Goal: Navigation & Orientation: Find specific page/section

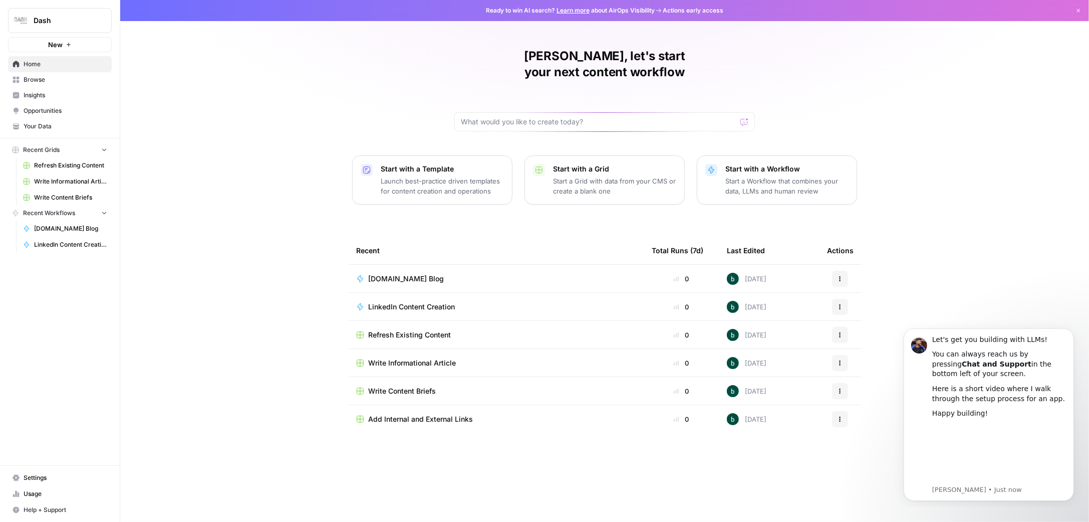
click at [1078, 8] on icon "button" at bounding box center [1079, 11] width 6 height 6
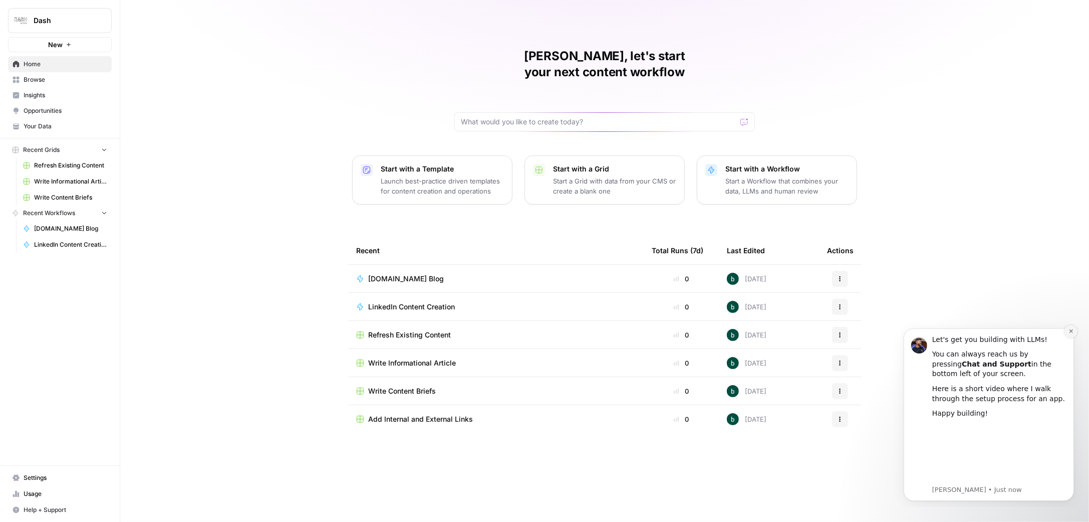
click at [1067, 331] on button "Dismiss notification" at bounding box center [1070, 330] width 13 height 13
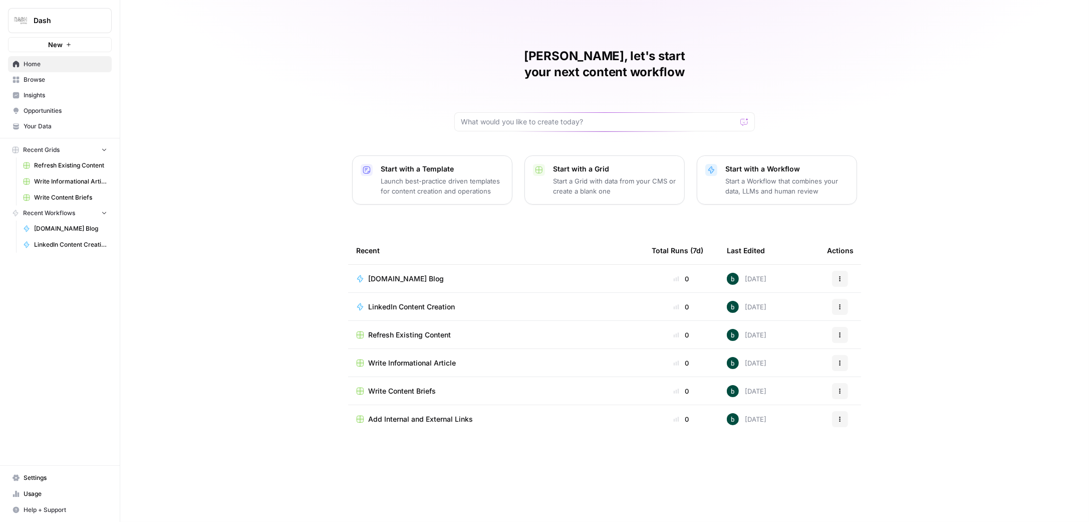
click at [1019, 336] on div "[PERSON_NAME], let's start your next content workflow Start with a Template Lau…" at bounding box center [604, 261] width 969 height 522
click at [397, 274] on span "[DOMAIN_NAME] Blog" at bounding box center [406, 279] width 76 height 10
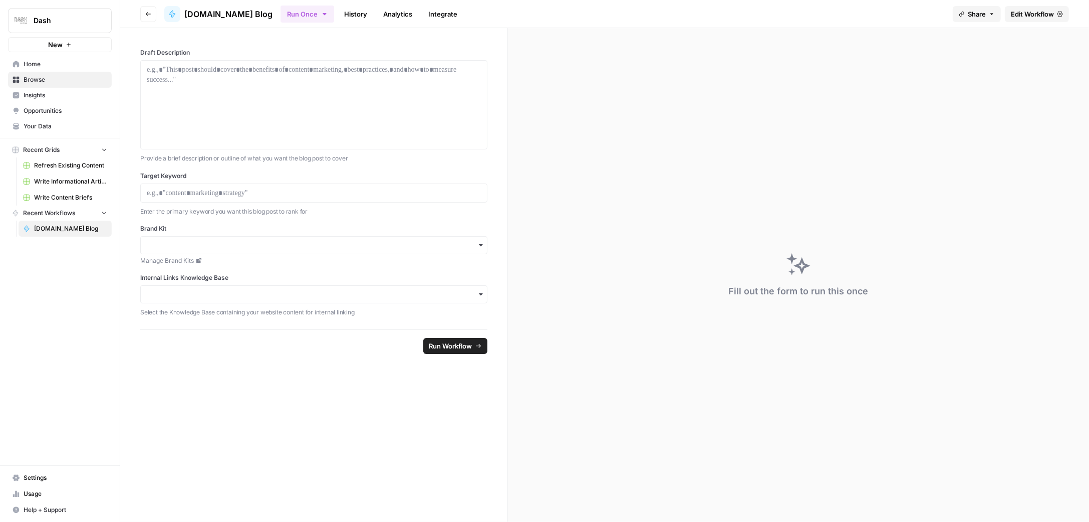
click at [38, 498] on span "Usage" at bounding box center [66, 493] width 84 height 9
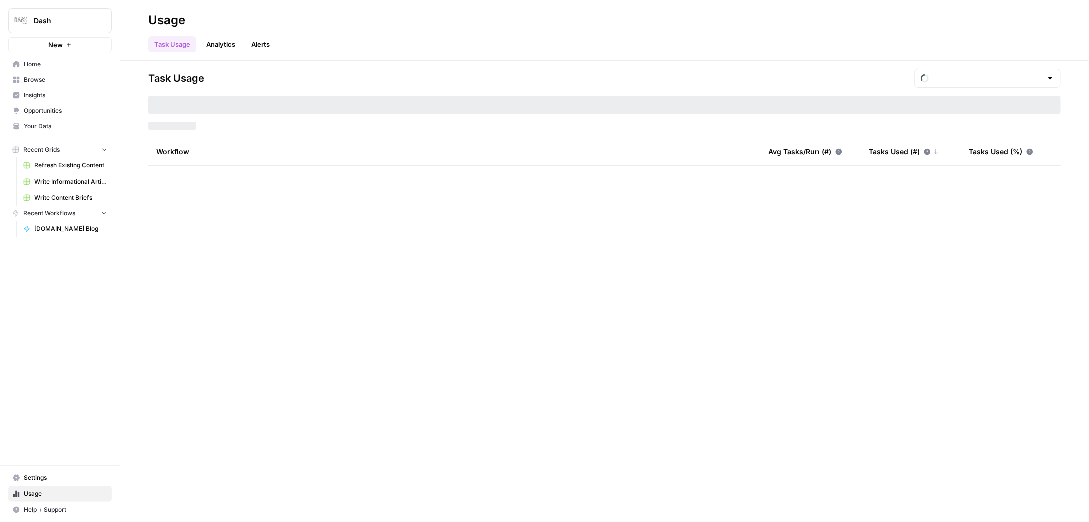
type input "September Tasks"
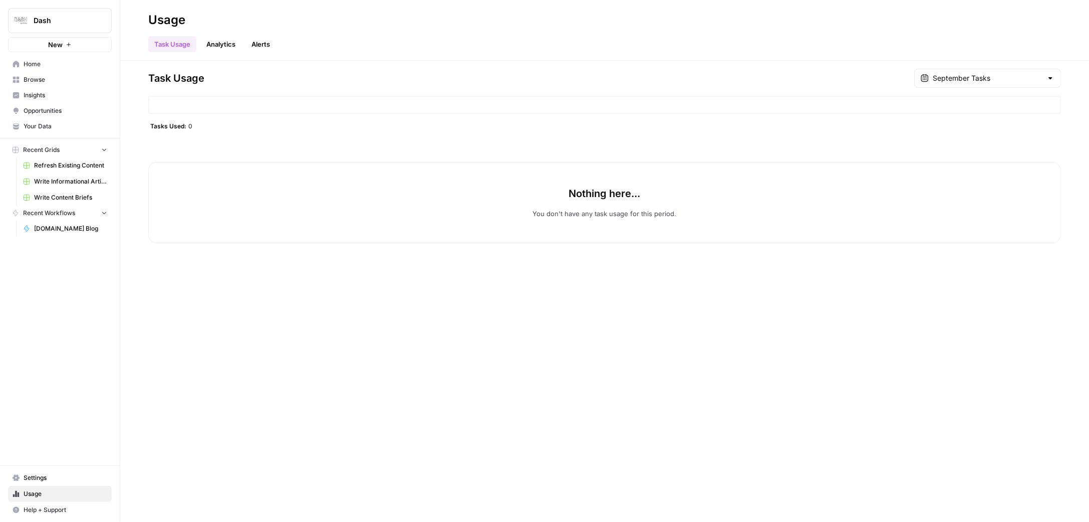
click at [1048, 74] on div at bounding box center [1051, 78] width 8 height 10
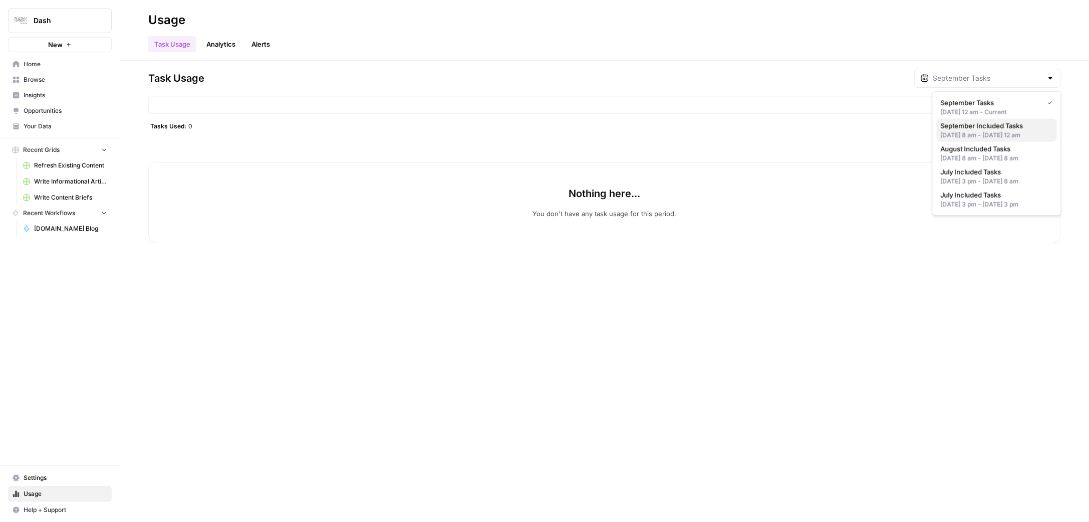
click at [1011, 130] on span "September Included Tasks" at bounding box center [995, 126] width 108 height 10
type input "September Included Tasks"
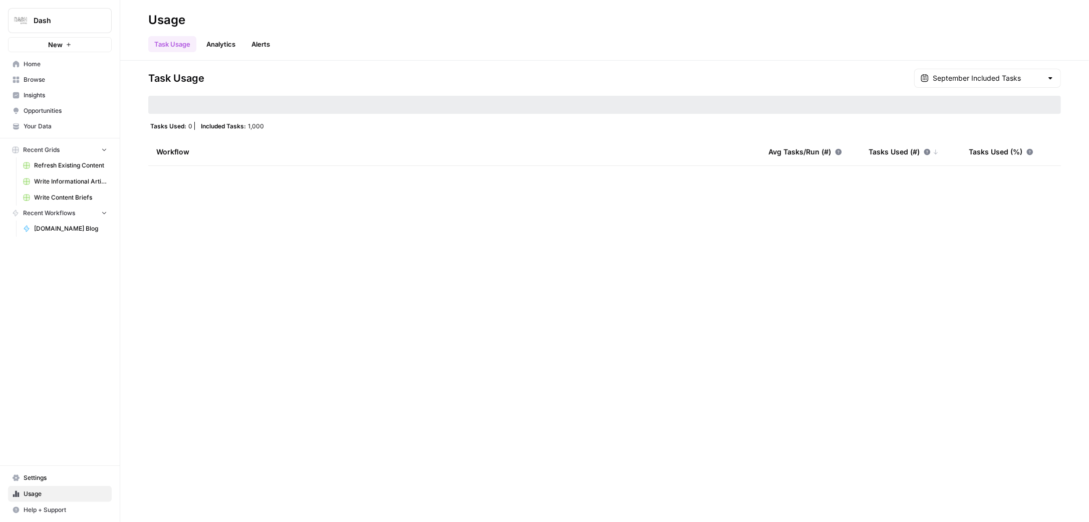
click at [1048, 76] on div at bounding box center [1051, 78] width 8 height 10
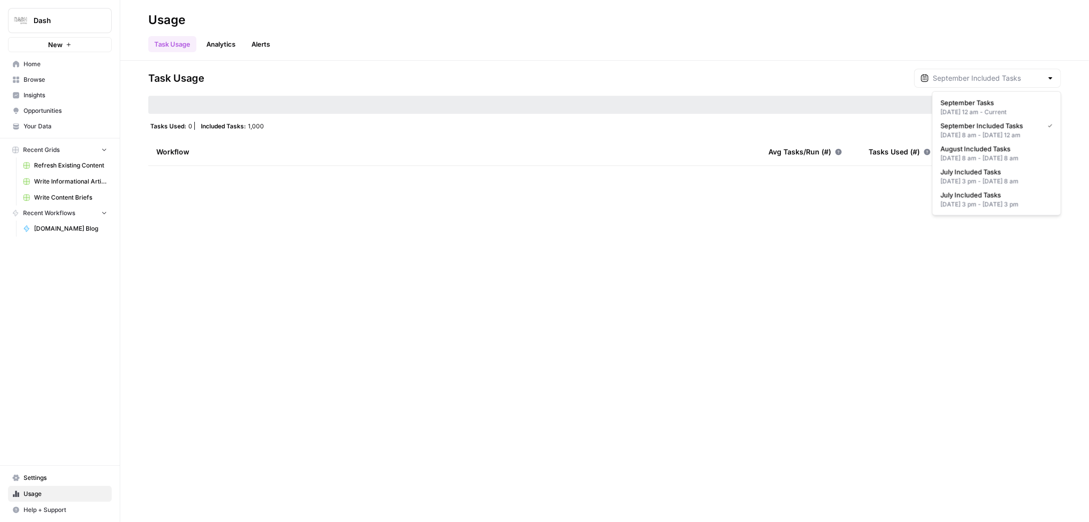
click at [1022, 99] on span "September Tasks" at bounding box center [995, 103] width 108 height 10
type input "September Tasks"
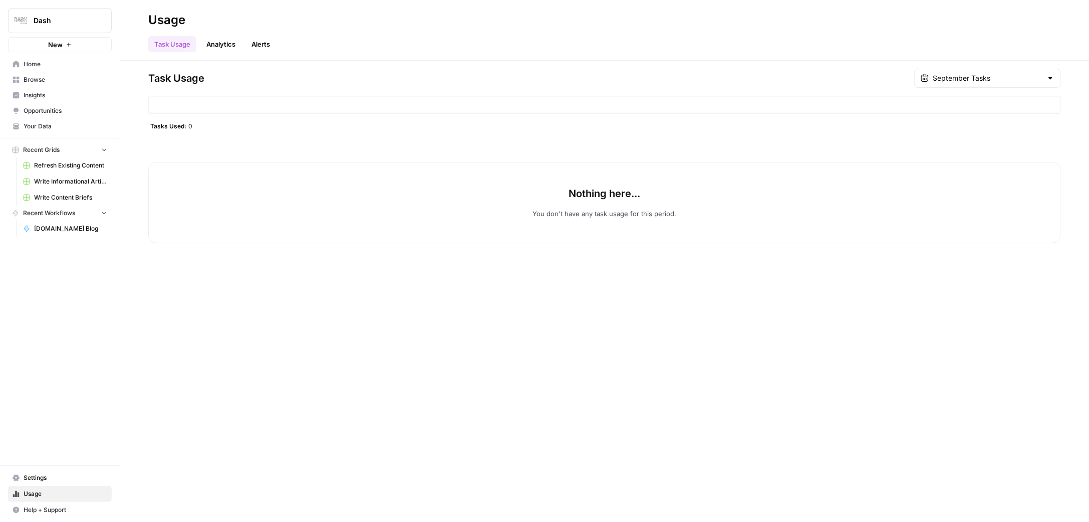
click at [224, 48] on link "Analytics" at bounding box center [220, 44] width 41 height 16
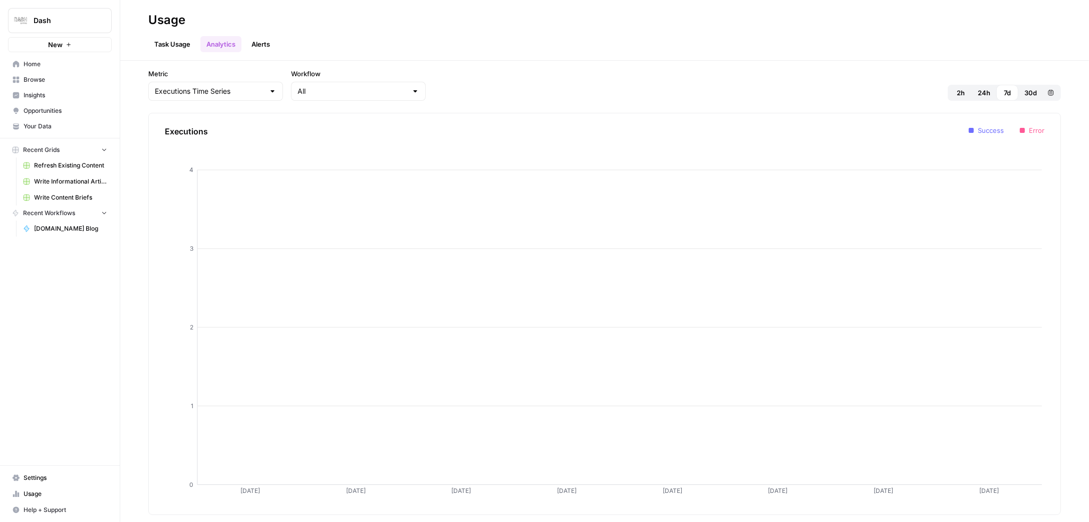
click at [255, 46] on link "Alerts" at bounding box center [261, 44] width 31 height 16
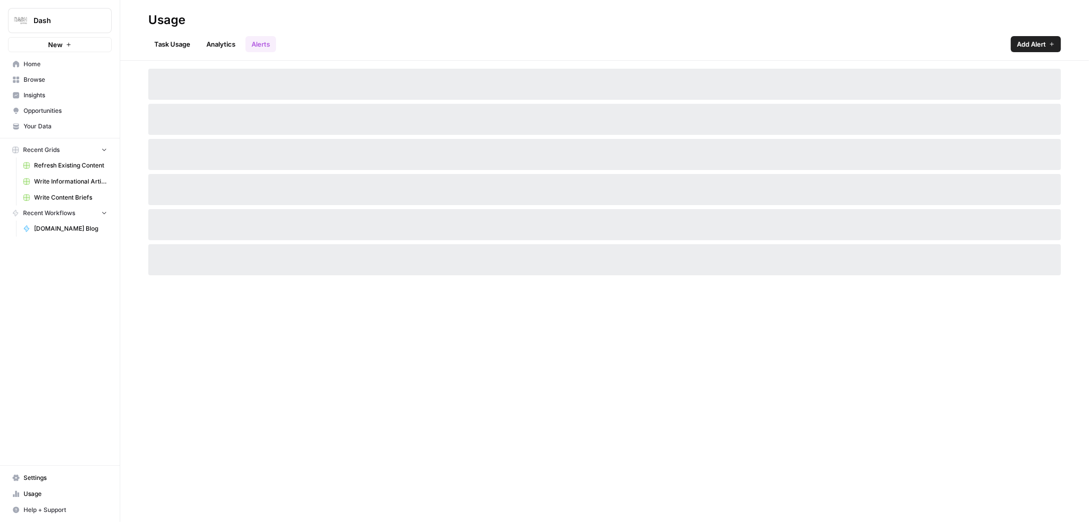
click at [227, 50] on link "Analytics" at bounding box center [220, 44] width 41 height 16
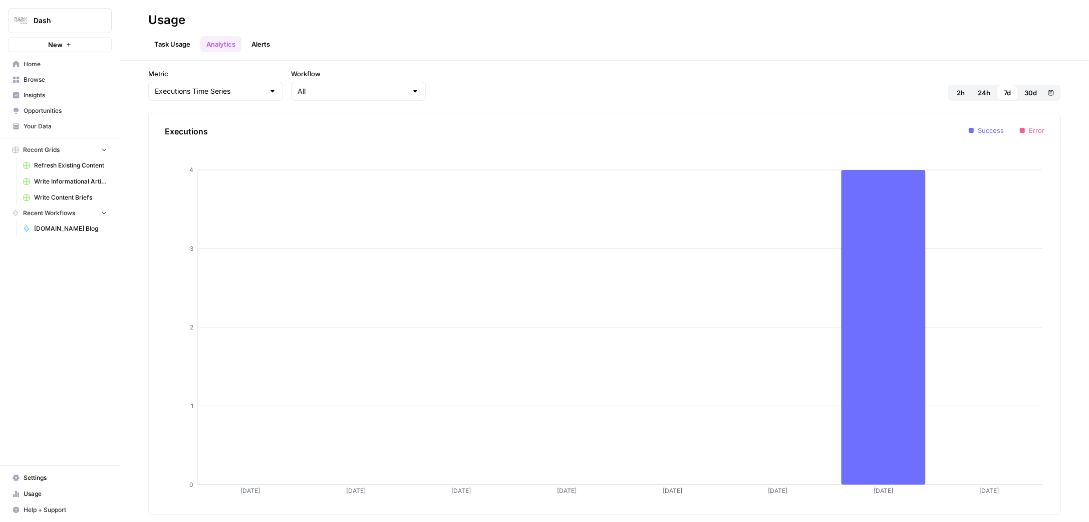
click at [182, 42] on link "Task Usage" at bounding box center [172, 44] width 48 height 16
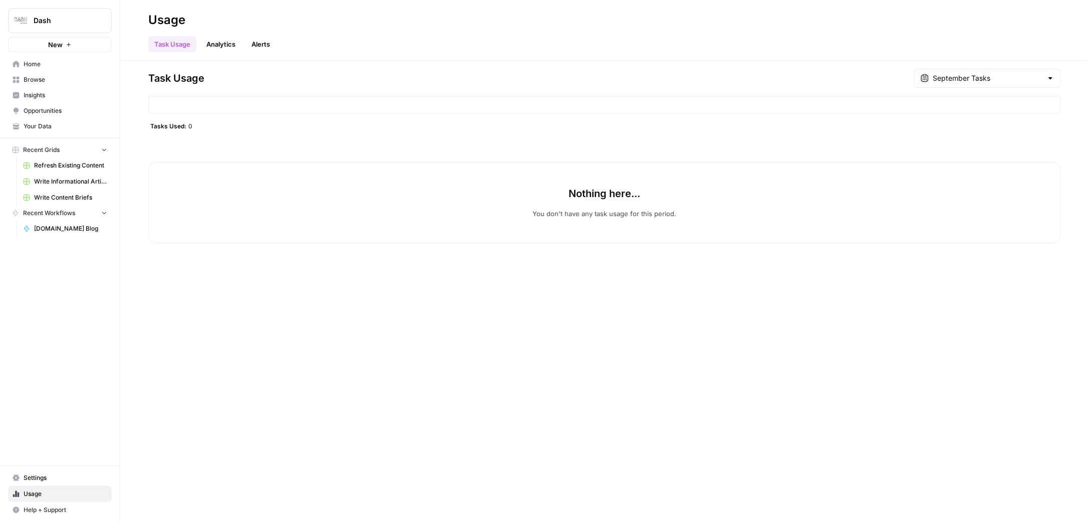
click at [54, 66] on span "Home" at bounding box center [66, 64] width 84 height 9
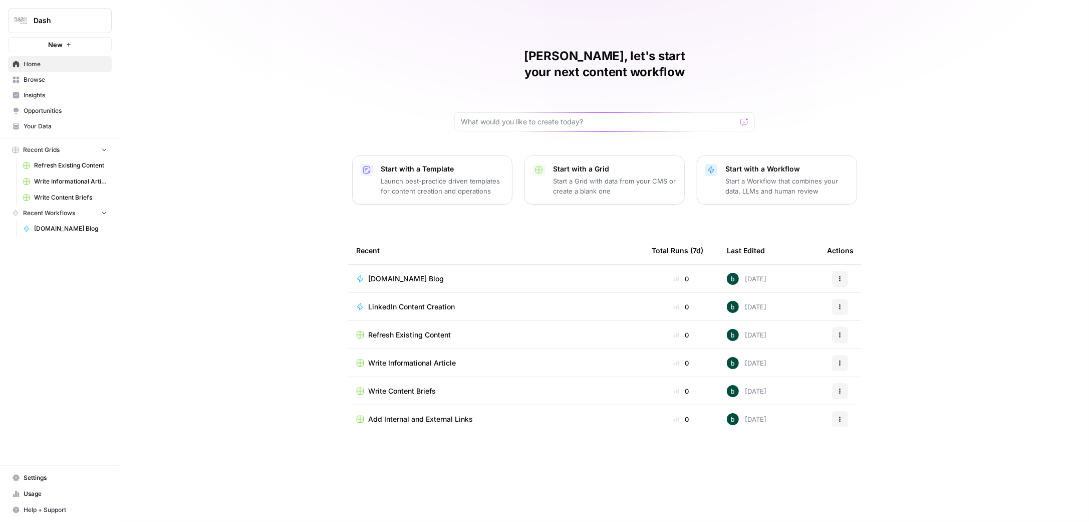
click at [935, 133] on div "[PERSON_NAME], let's start your next content workflow Start with a Template Lau…" at bounding box center [604, 261] width 969 height 522
click at [25, 22] on img "Workspace: Dash" at bounding box center [21, 21] width 18 height 18
click at [54, 479] on span "Settings" at bounding box center [66, 477] width 84 height 9
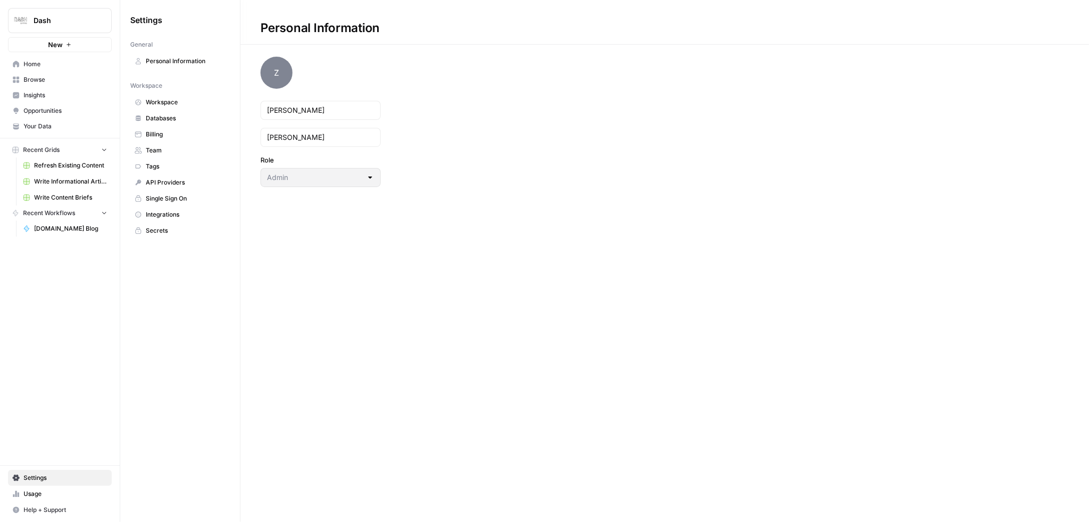
click at [167, 151] on span "Team" at bounding box center [186, 150] width 80 height 9
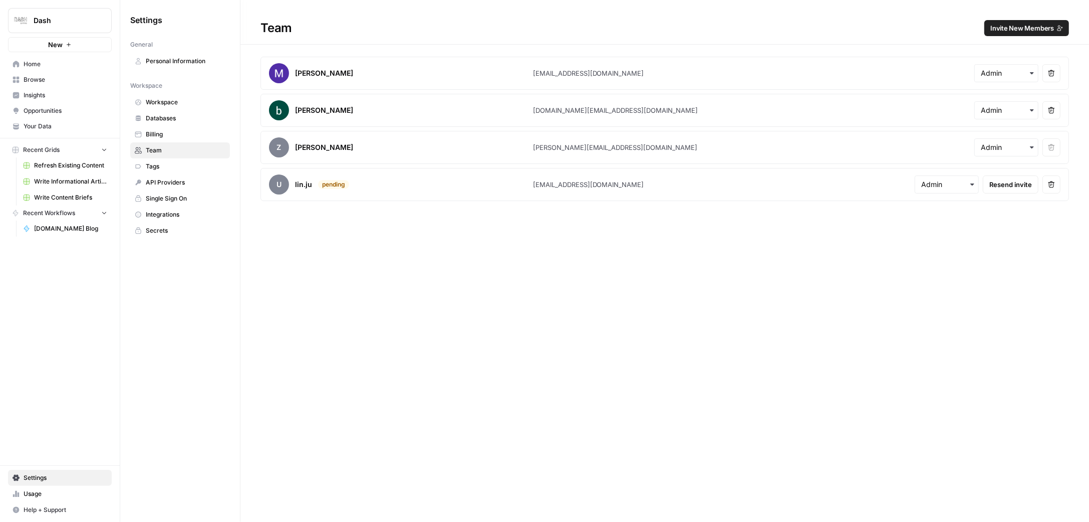
click at [69, 60] on span "Home" at bounding box center [66, 64] width 84 height 9
